Goal: Task Accomplishment & Management: Use online tool/utility

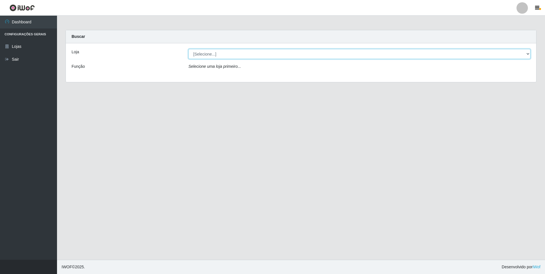
click at [529, 53] on select "[Selecione...] Extrabom - Loja 01 Centro de Distribuição" at bounding box center [359, 54] width 342 height 10
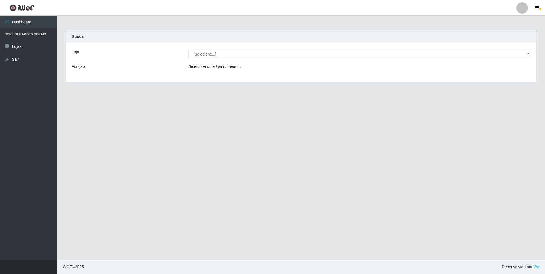
click at [275, 77] on div "Loja [Selecione...] Extrabom - Loja 01 Centro de Distribuição Função Selecione …" at bounding box center [301, 62] width 470 height 39
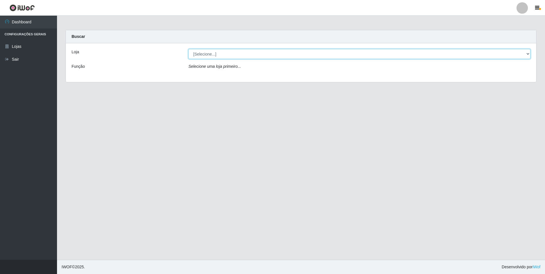
click at [527, 55] on select "[Selecione...] Extrabom - Loja 01 Centro de Distribuição" at bounding box center [359, 54] width 342 height 10
select select "435"
click at [188, 49] on select "[Selecione...] Extrabom - Loja 01 Centro de Distribuição" at bounding box center [359, 54] width 342 height 10
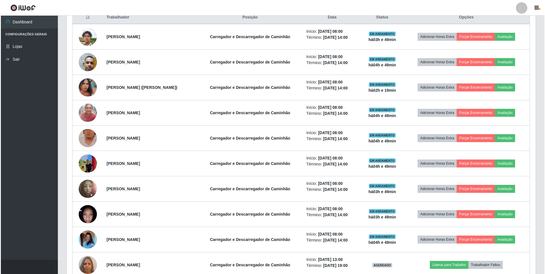
scroll to position [228, 0]
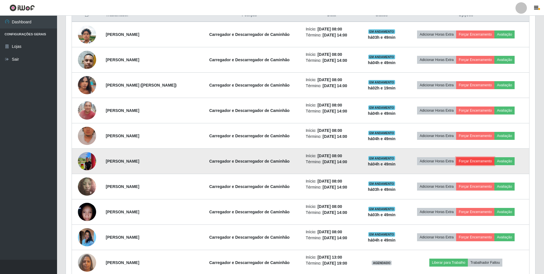
click at [476, 161] on button "Forçar Encerramento" at bounding box center [475, 161] width 38 height 8
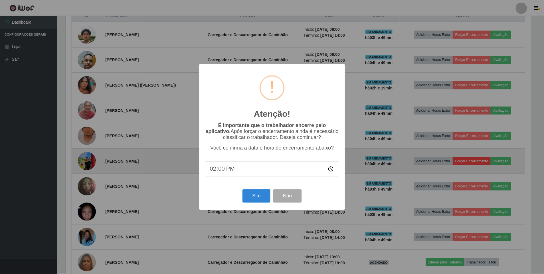
scroll to position [118, 466]
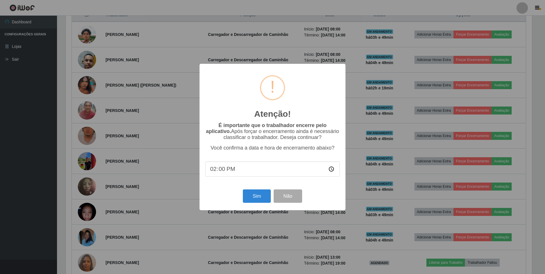
click at [332, 168] on input "14:00" at bounding box center [272, 169] width 135 height 15
click at [221, 170] on input "12:00" at bounding box center [272, 169] width 135 height 15
click at [329, 169] on input "12:00" at bounding box center [272, 169] width 135 height 15
type input "12:50"
click at [256, 198] on button "Sim" at bounding box center [257, 196] width 28 height 13
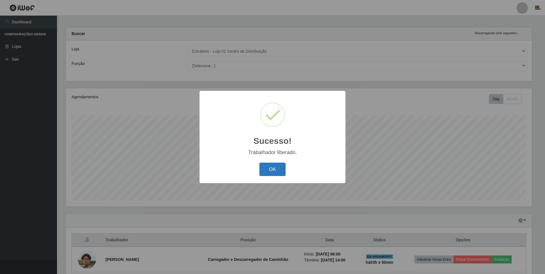
click at [266, 169] on button "OK" at bounding box center [272, 169] width 27 height 13
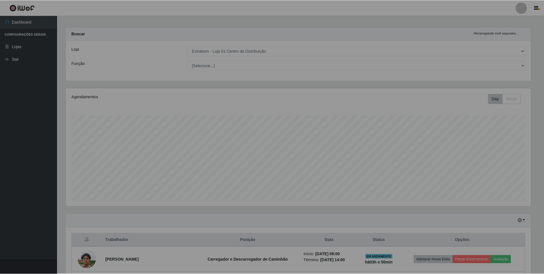
scroll to position [118, 469]
